Goal: Check status: Check status

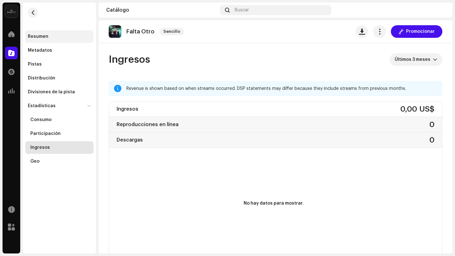
click at [41, 38] on div "Resumen" at bounding box center [38, 36] width 21 height 5
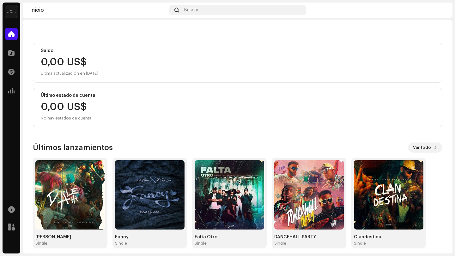
scroll to position [56, 0]
